Goal: Check status

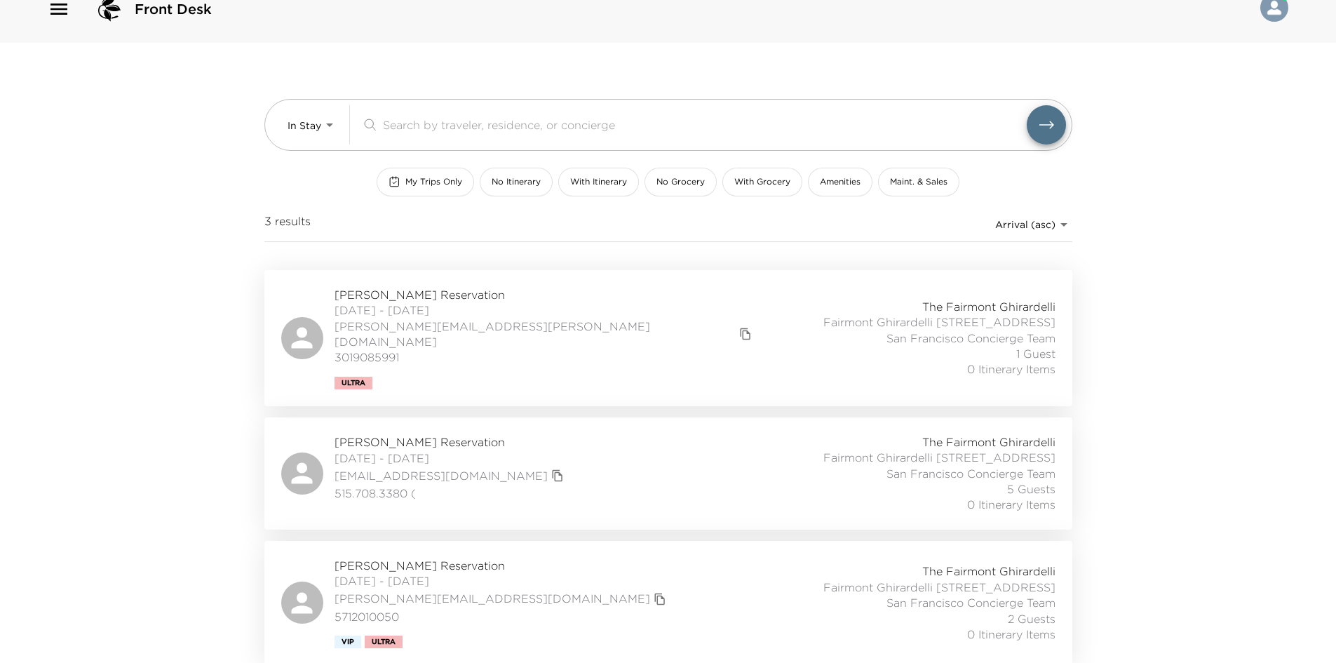
scroll to position [38, 0]
drag, startPoint x: 142, startPoint y: 356, endPoint x: 223, endPoint y: 347, distance: 81.1
click at [86, 350] on div "Front Desk In Stay In-Stay ​ My Trips Only No Itinerary With Itinerary No Groce…" at bounding box center [668, 304] width 1336 height 663
click at [560, 597] on div "[PERSON_NAME] Reservation [DATE] - [DATE] [PERSON_NAME][EMAIL_ADDRESS][DOMAIN_N…" at bounding box center [668, 600] width 774 height 90
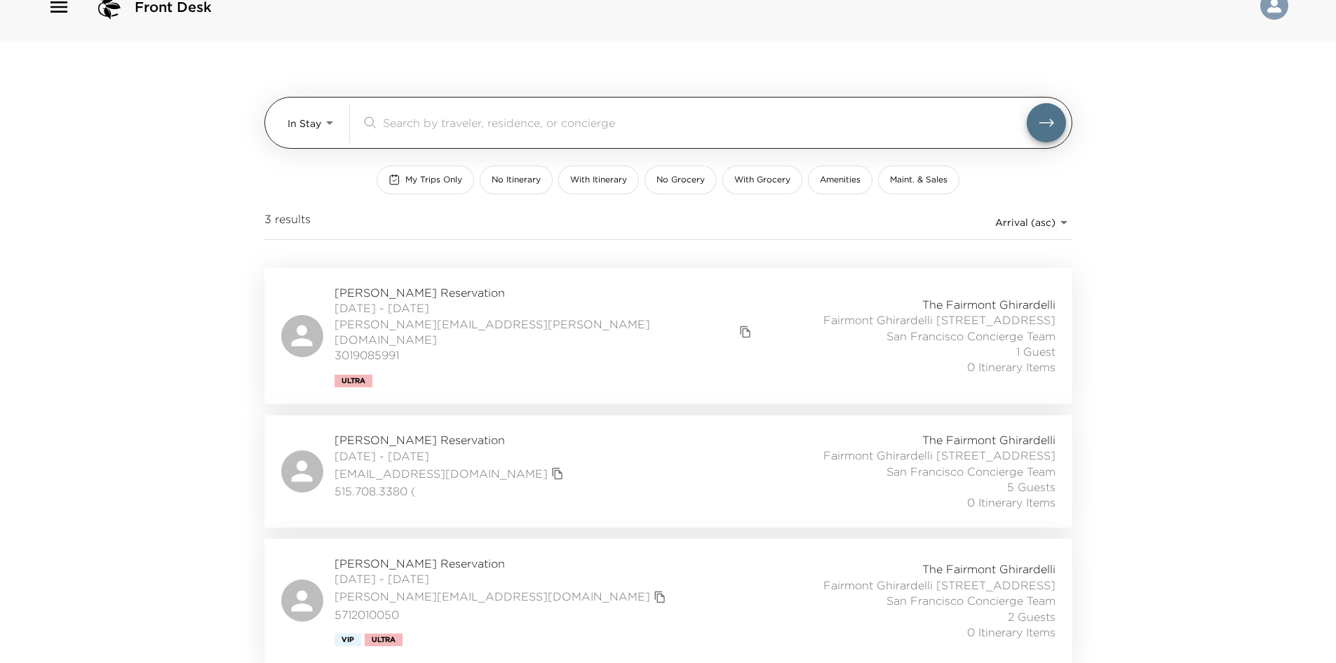
click at [346, 128] on div "In Stay In-Stay ​" at bounding box center [676, 122] width 778 height 39
click at [313, 115] on body "Front Desk In Stay In-Stay ​ My Trips Only No Itinerary With Itinerary No Groce…" at bounding box center [668, 304] width 1336 height 663
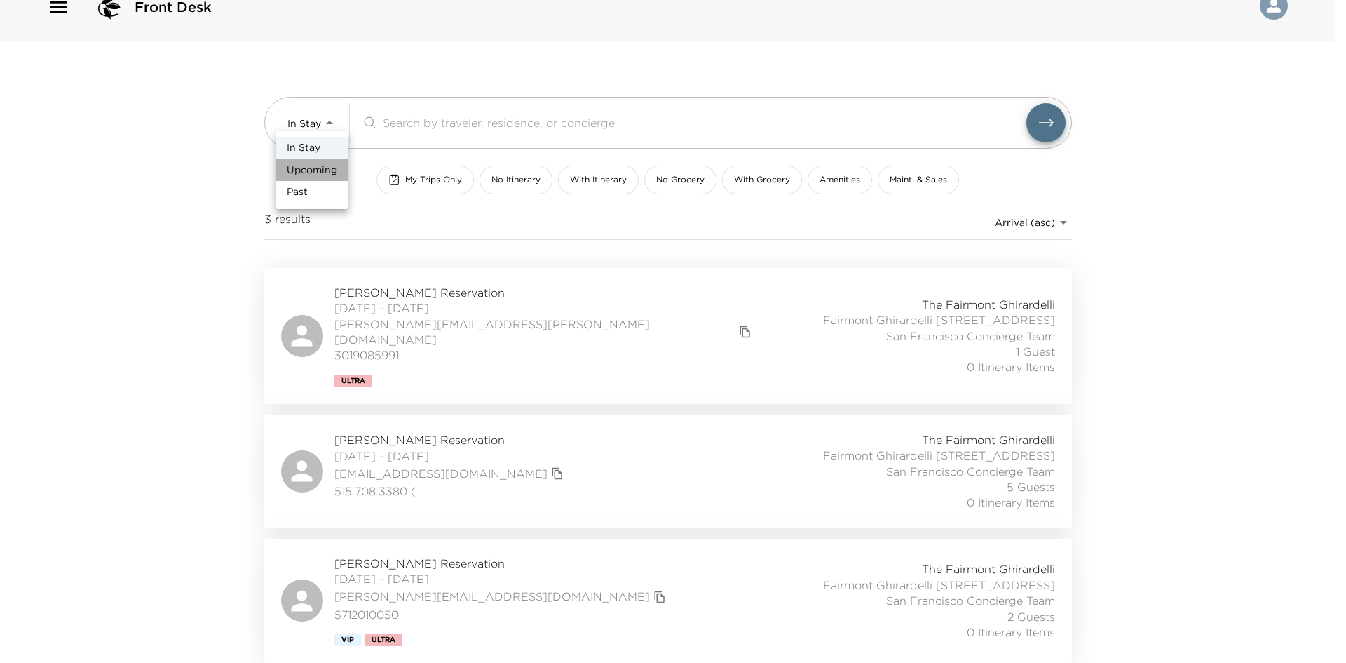
click at [294, 166] on span "Upcoming" at bounding box center [312, 170] width 50 height 14
type input "Upcoming"
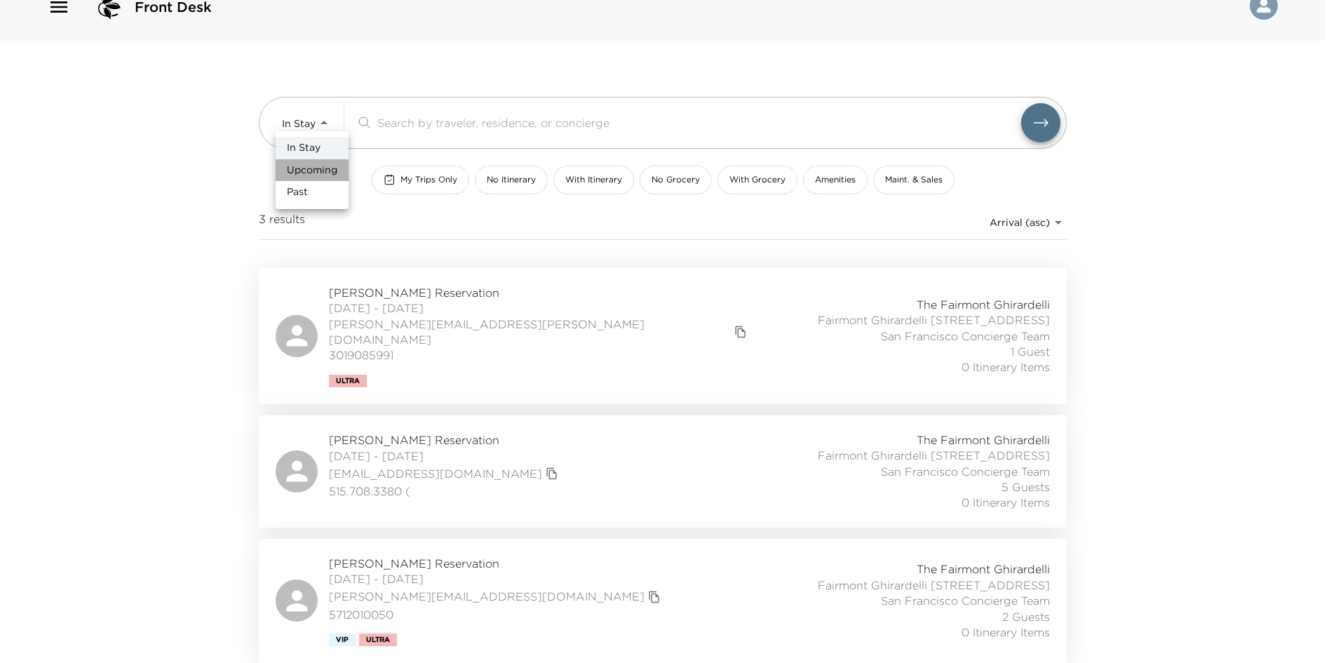
click at [135, 168] on div at bounding box center [668, 331] width 1336 height 663
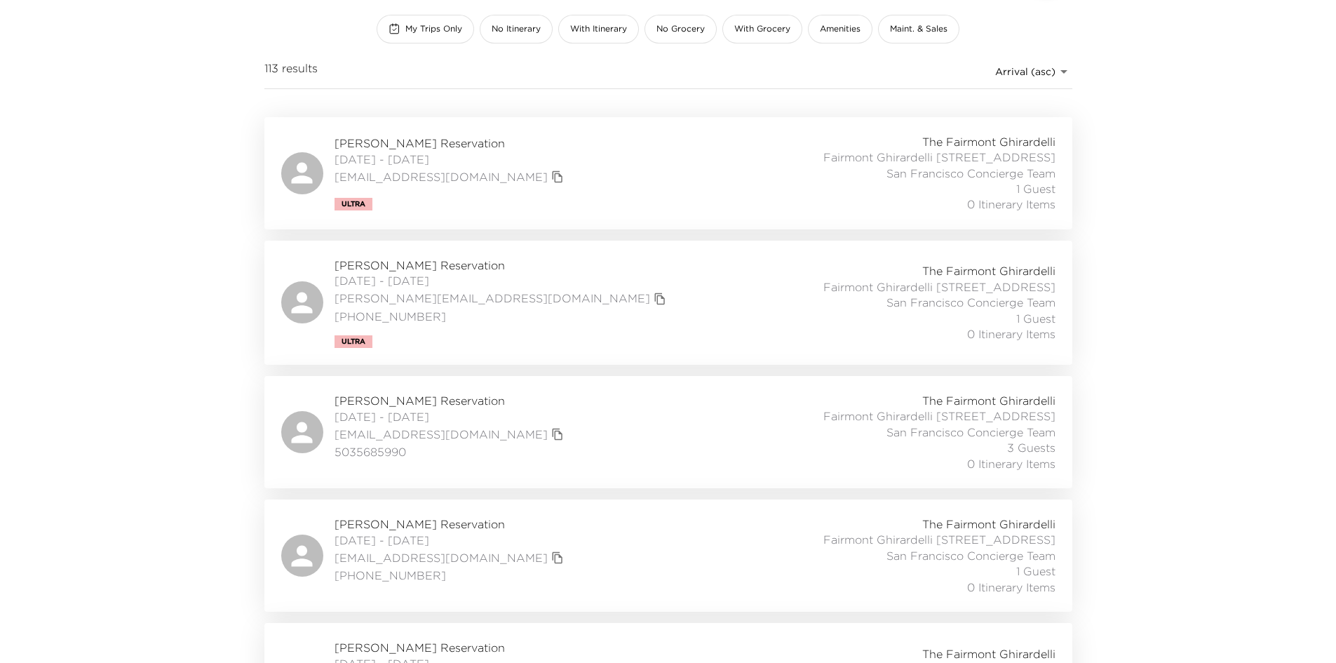
scroll to position [178, 0]
drag, startPoint x: 90, startPoint y: 203, endPoint x: 10, endPoint y: 181, distance: 83.0
click at [8, 182] on div "Front Desk Upcoming Upcoming ​ My Trips Only No Itinerary With Itinerary No Gro…" at bounding box center [668, 153] width 1336 height 663
click at [62, 166] on div "Front Desk Upcoming Upcoming ​ My Trips Only No Itinerary With Itinerary No Gro…" at bounding box center [668, 153] width 1336 height 663
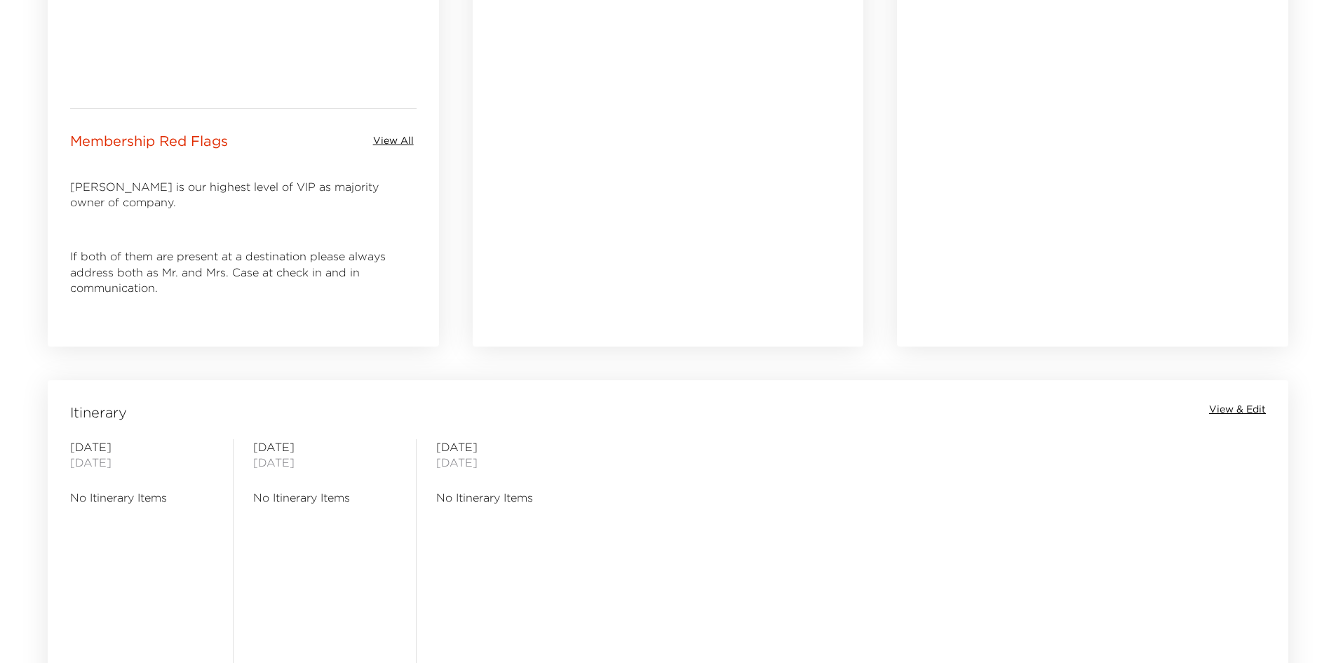
drag, startPoint x: 671, startPoint y: 550, endPoint x: 616, endPoint y: 555, distance: 55.6
click at [616, 555] on div "Wednesday October 01, 2025 No Itinerary Items Thursday October 02, 2025 No Itin…" at bounding box center [667, 555] width 1235 height 233
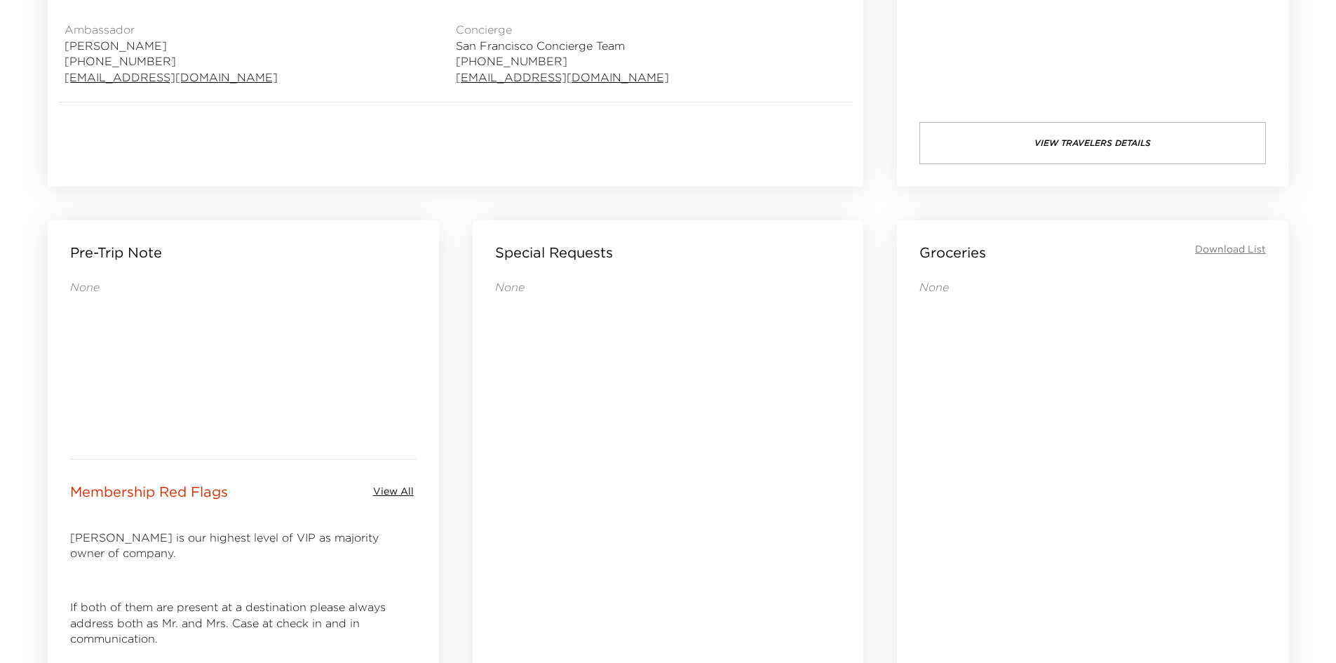
drag, startPoint x: 657, startPoint y: 459, endPoint x: 640, endPoint y: 456, distance: 17.0
click at [641, 457] on div "None" at bounding box center [668, 468] width 346 height 379
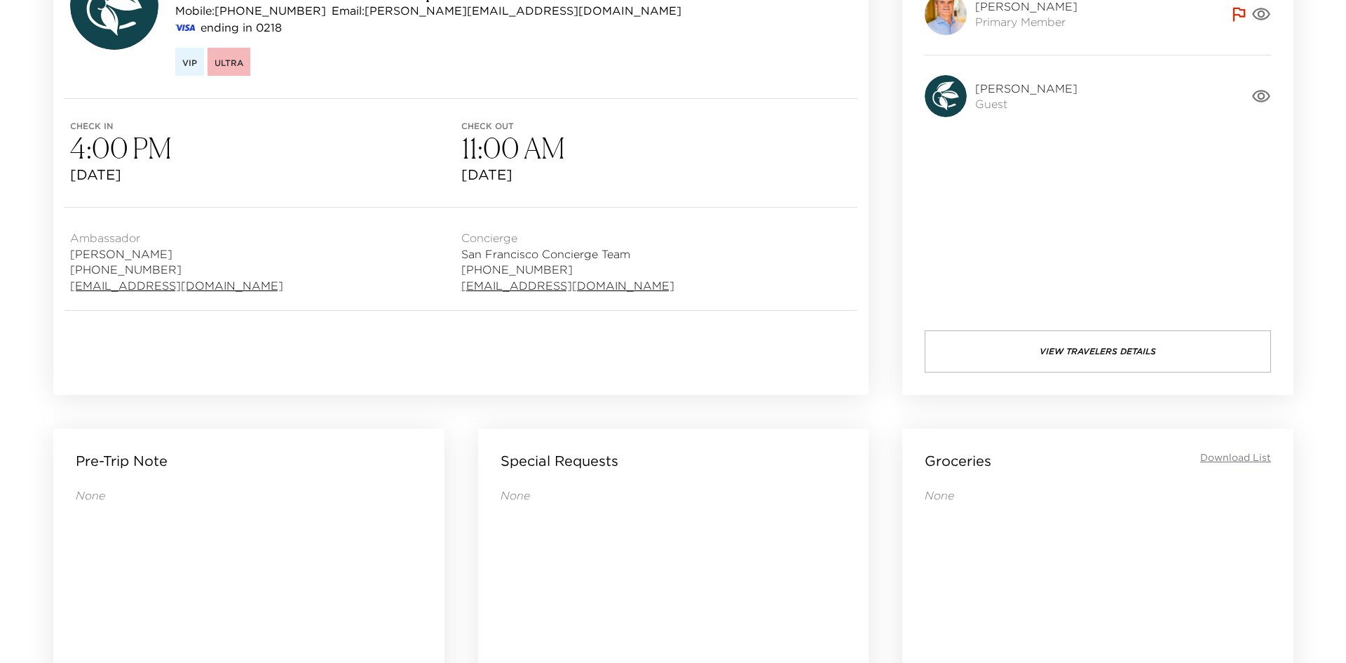
scroll to position [18, 0]
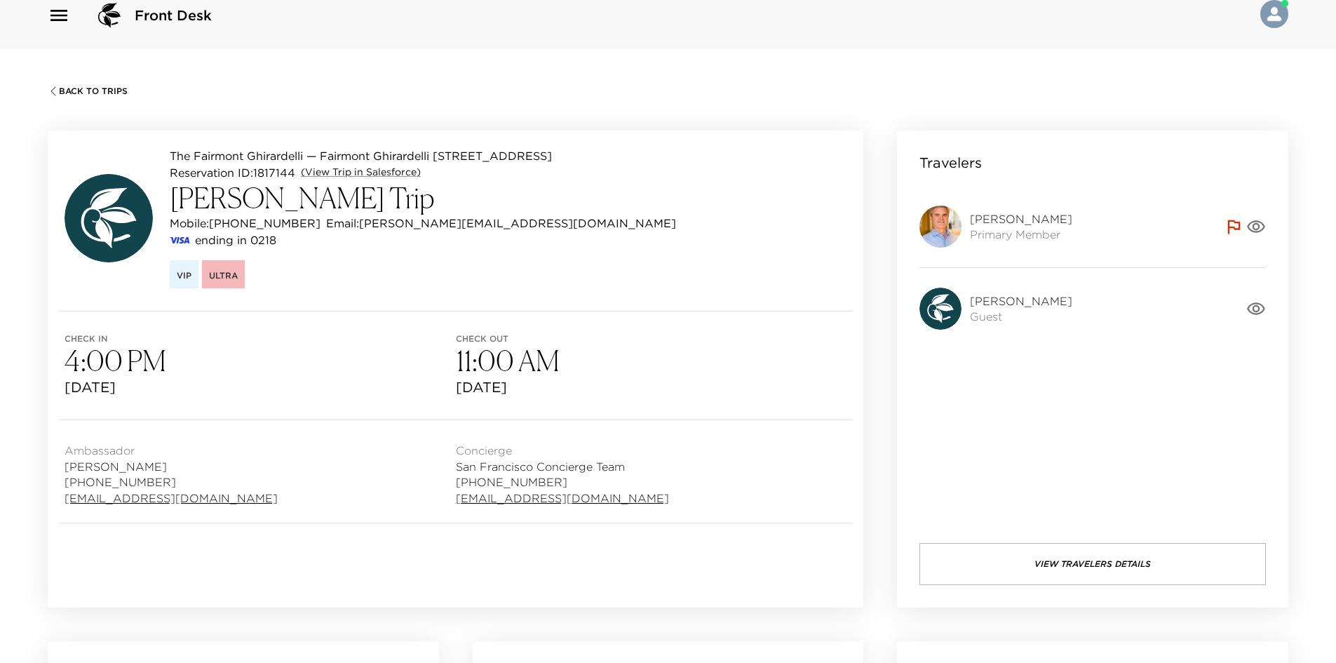
click at [1011, 547] on button "View Travelers Details" at bounding box center [1092, 564] width 346 height 42
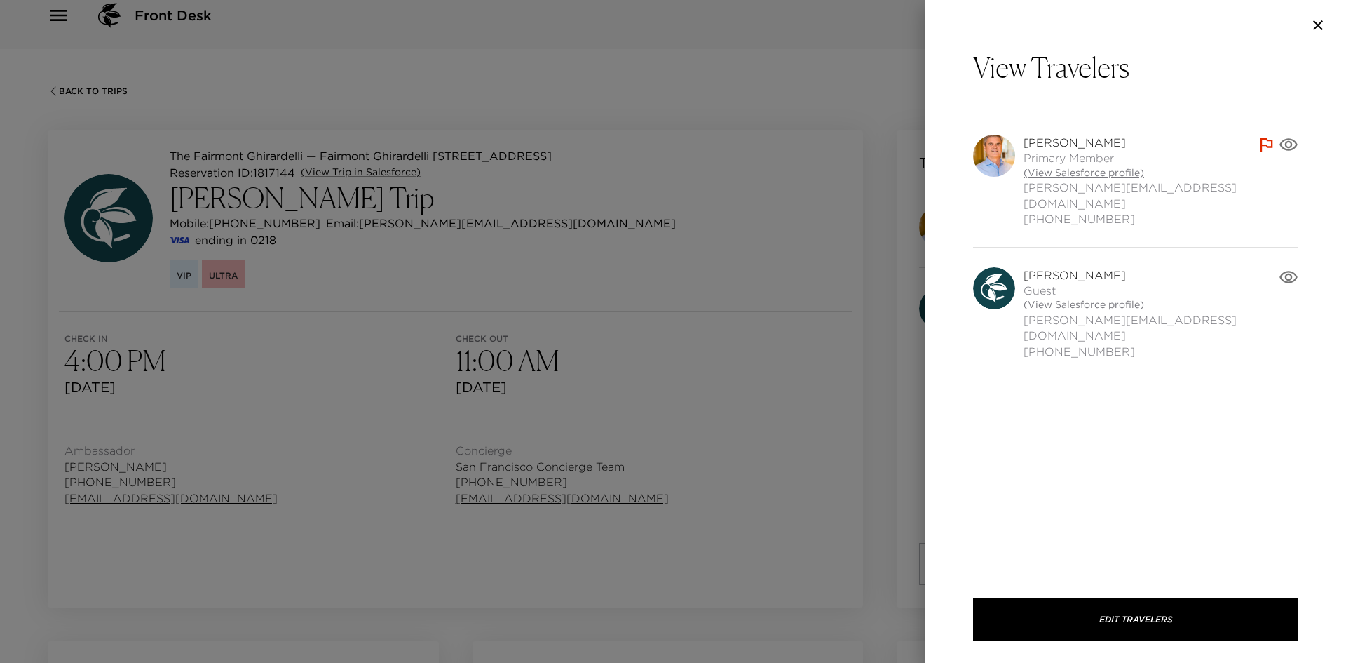
click at [1092, 168] on link "(View Salesforce profile)" at bounding box center [1140, 173] width 233 height 14
